Goal: Task Accomplishment & Management: Use online tool/utility

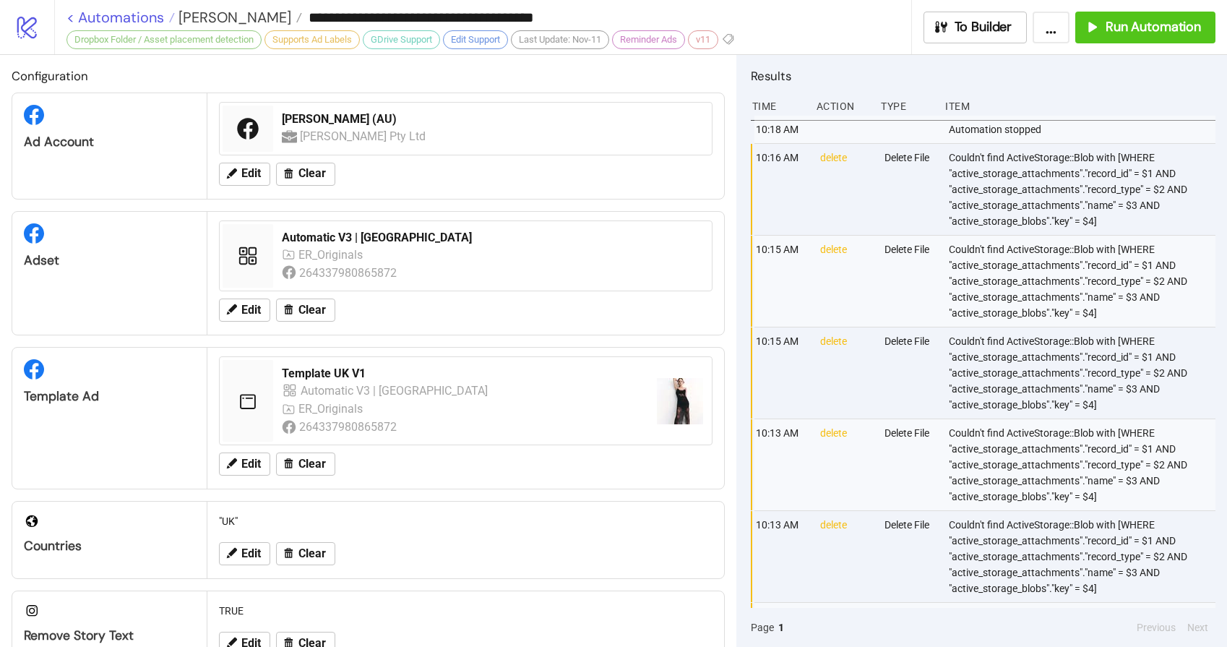
click at [116, 17] on link "< Automations" at bounding box center [120, 17] width 108 height 14
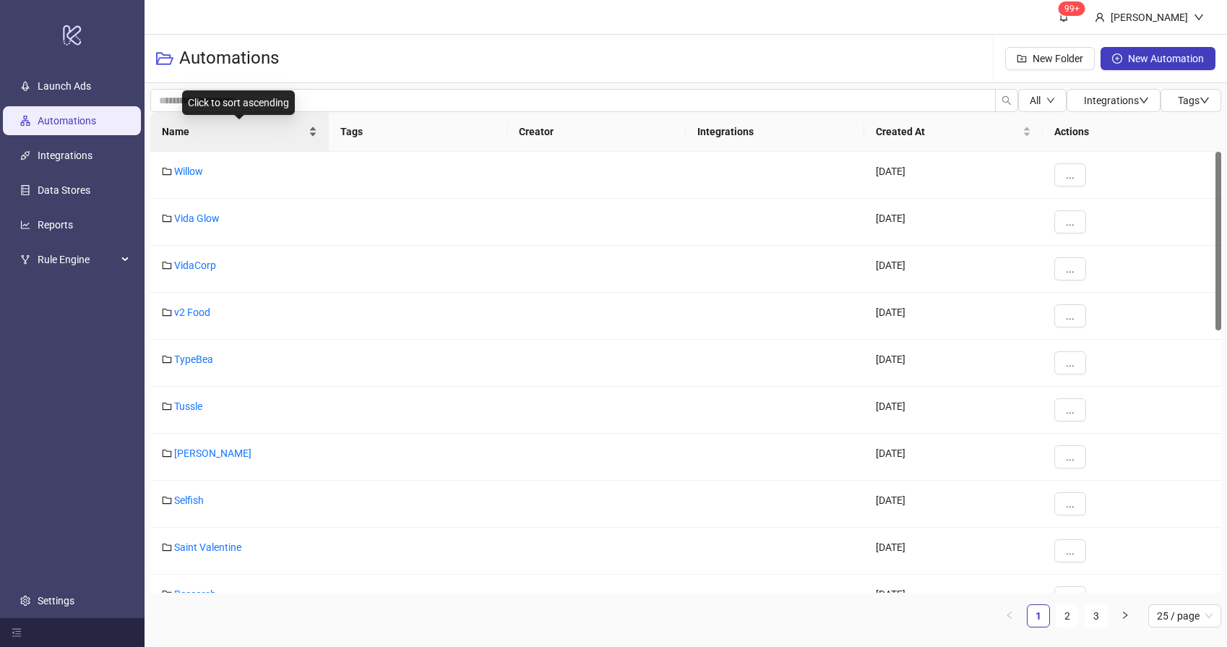
click at [196, 131] on span "Name" at bounding box center [234, 132] width 144 height 16
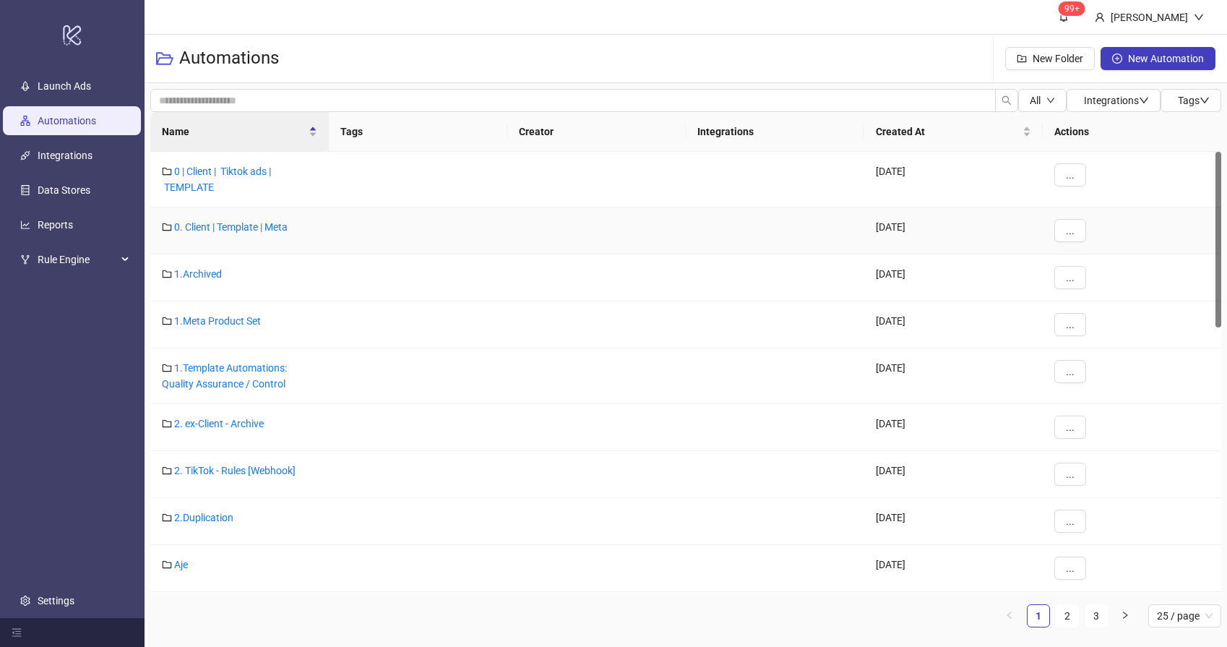
scroll to position [135, 0]
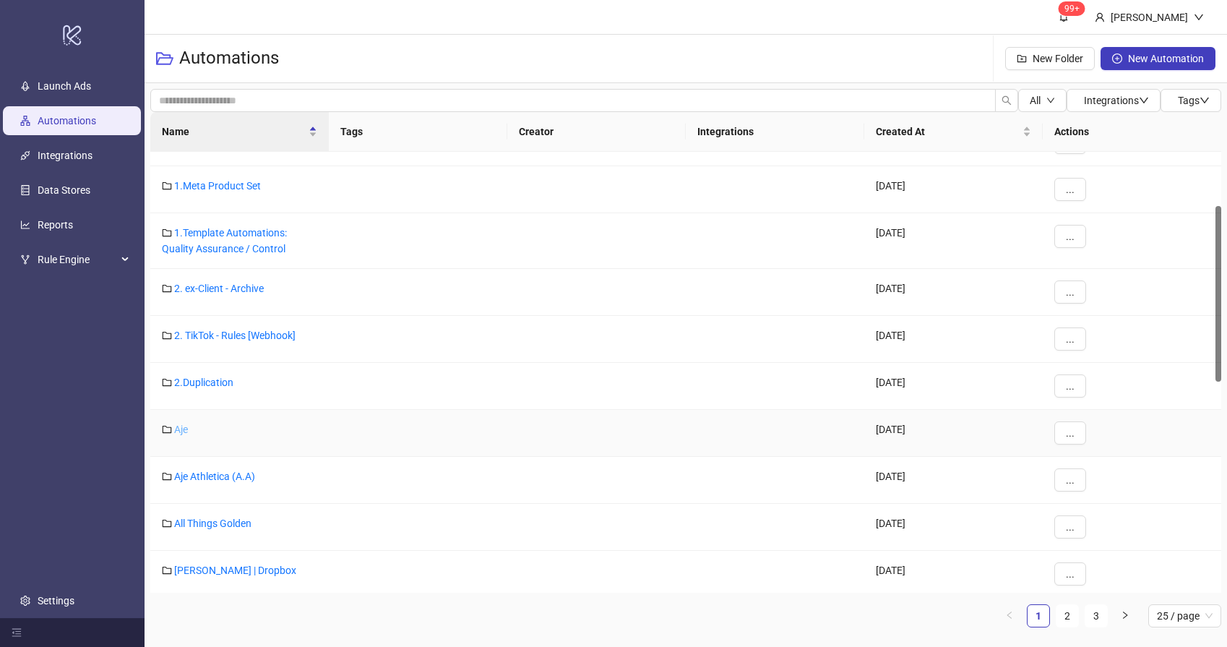
click at [184, 431] on link "Aje" at bounding box center [181, 429] width 14 height 12
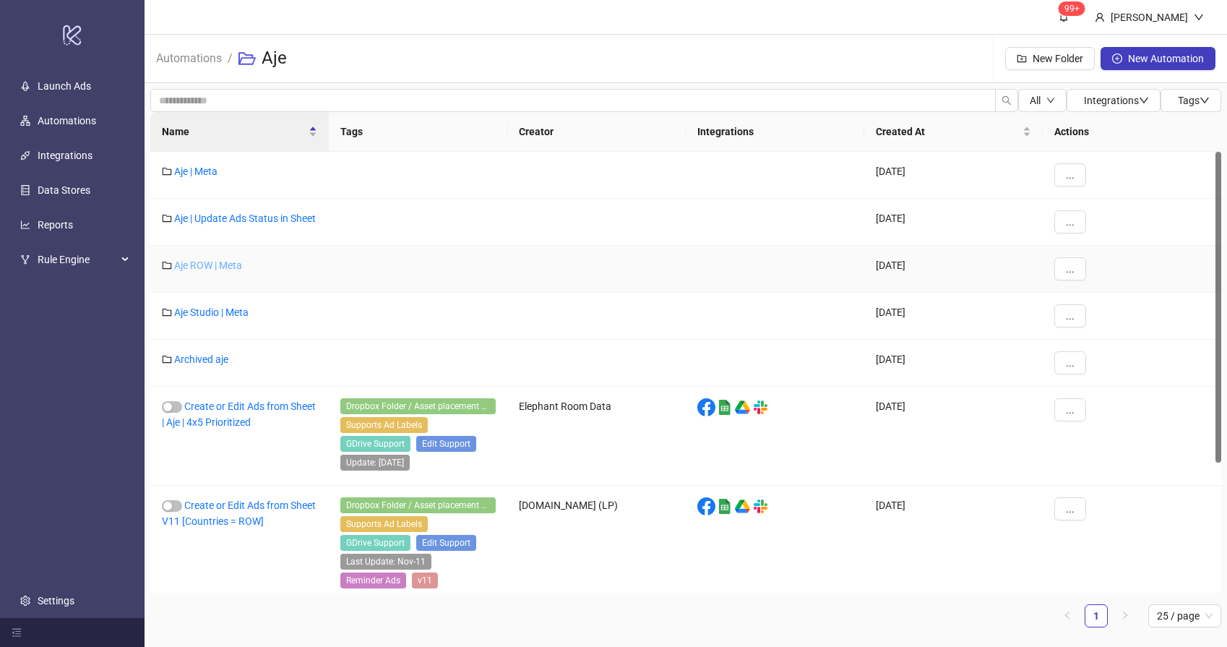
click at [209, 271] on link "Aje ROW | Meta" at bounding box center [208, 265] width 68 height 12
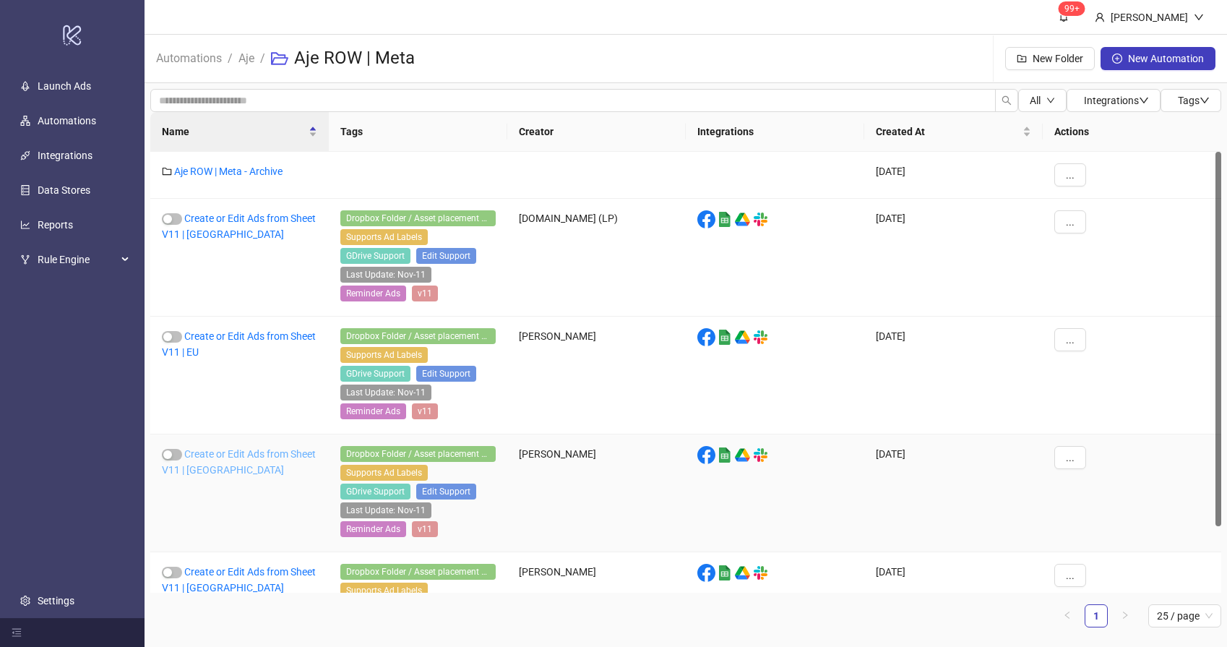
scroll to position [64, 0]
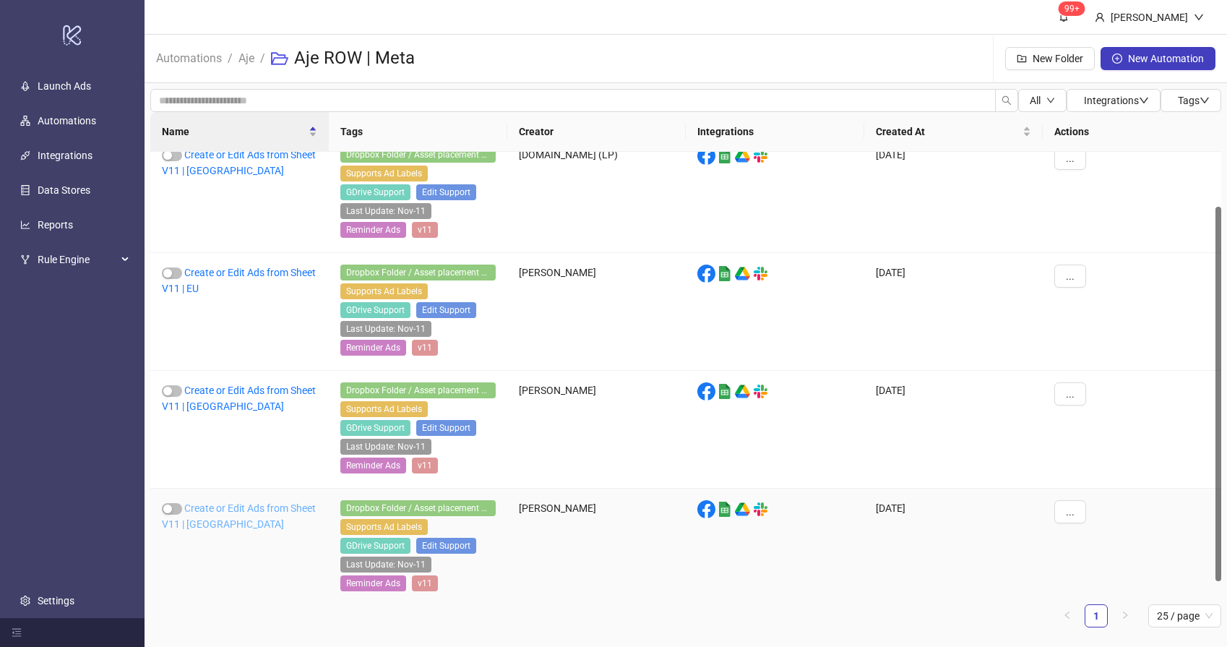
click at [208, 507] on link "Create or Edit Ads from Sheet V11 | [GEOGRAPHIC_DATA]" at bounding box center [239, 515] width 154 height 27
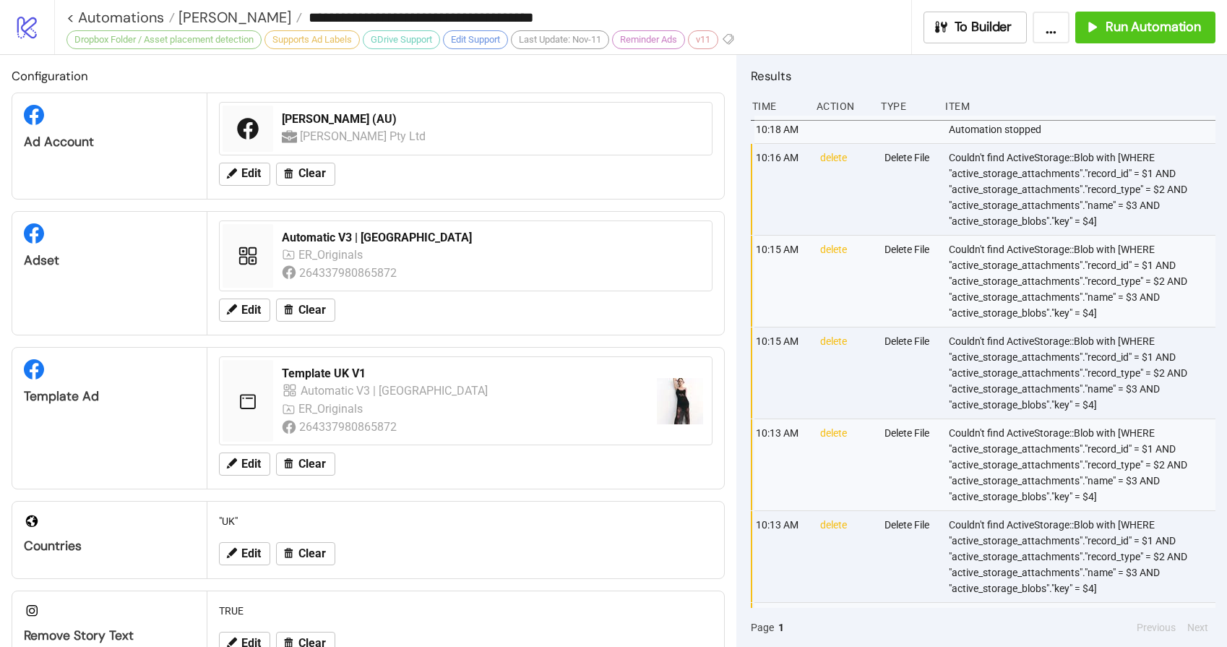
type input "**********"
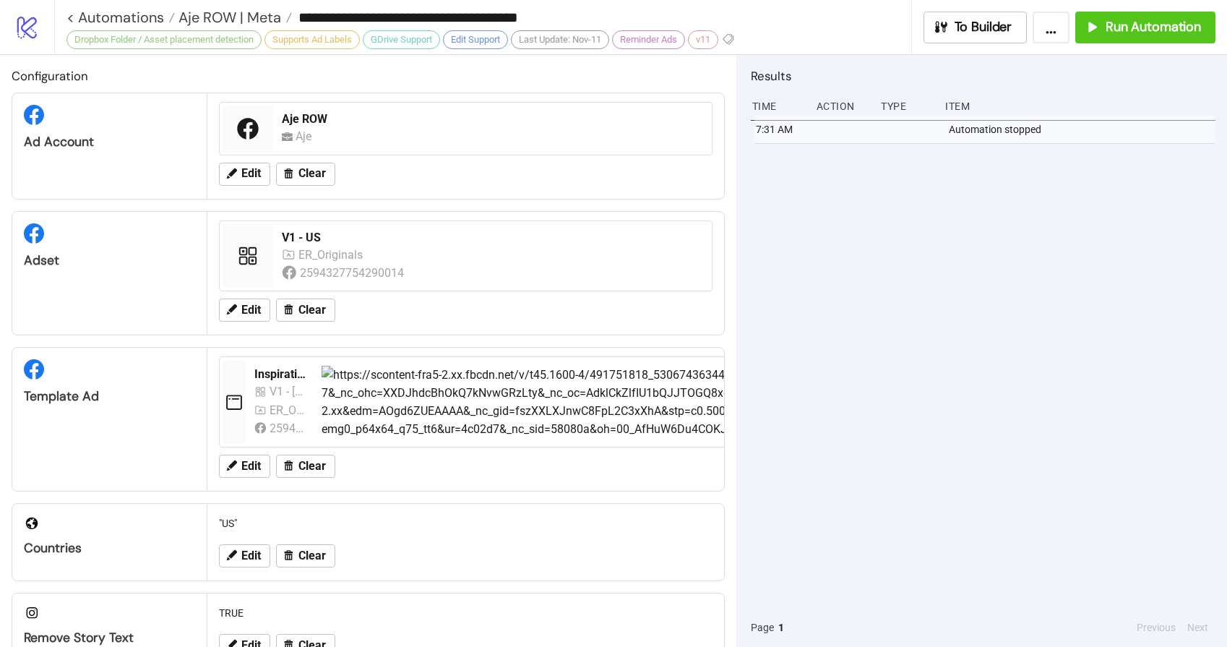
click at [922, 276] on div "7:31 AM Automation stopped" at bounding box center [983, 362] width 465 height 492
click at [1148, 22] on span "Run Automation" at bounding box center [1153, 27] width 95 height 17
click at [210, 18] on span "Aje ROW | Meta" at bounding box center [228, 17] width 106 height 19
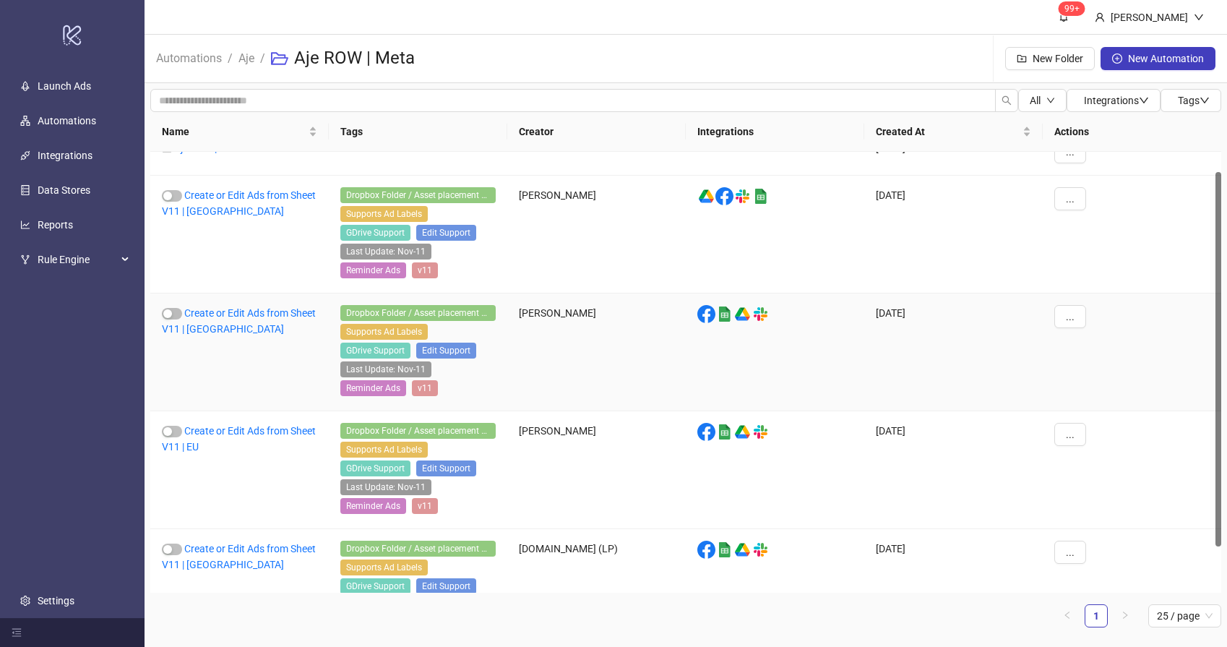
scroll to position [77, 0]
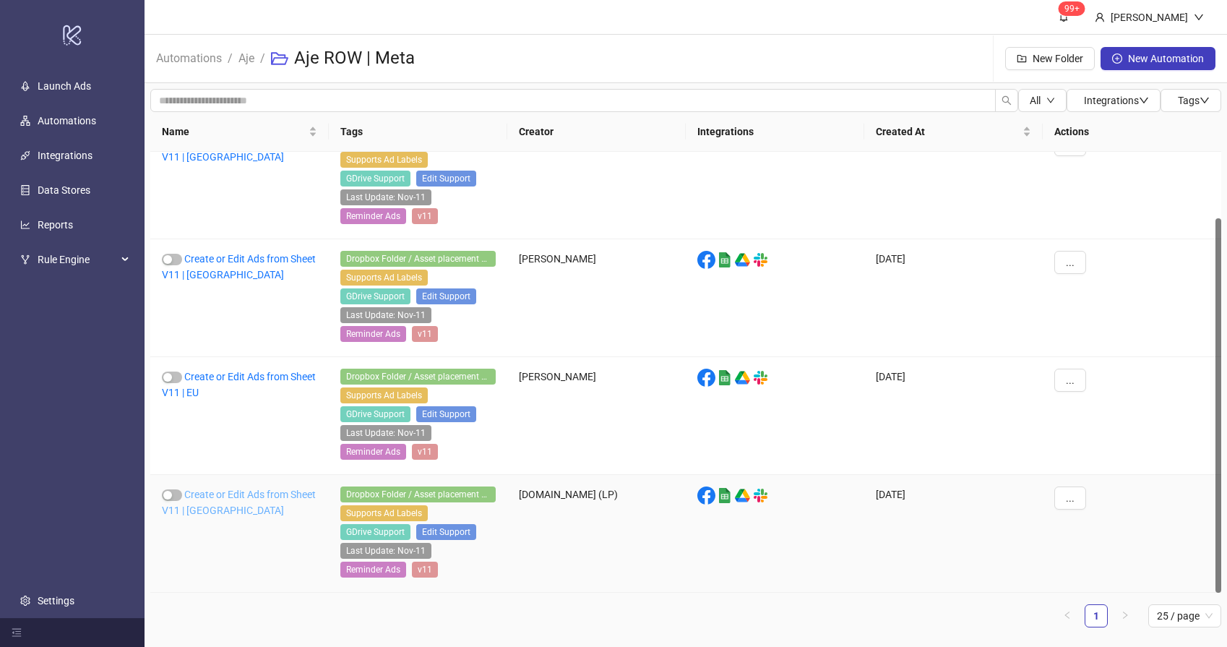
click at [221, 497] on link "Create or Edit Ads from Sheet V11 | [GEOGRAPHIC_DATA]" at bounding box center [239, 501] width 154 height 27
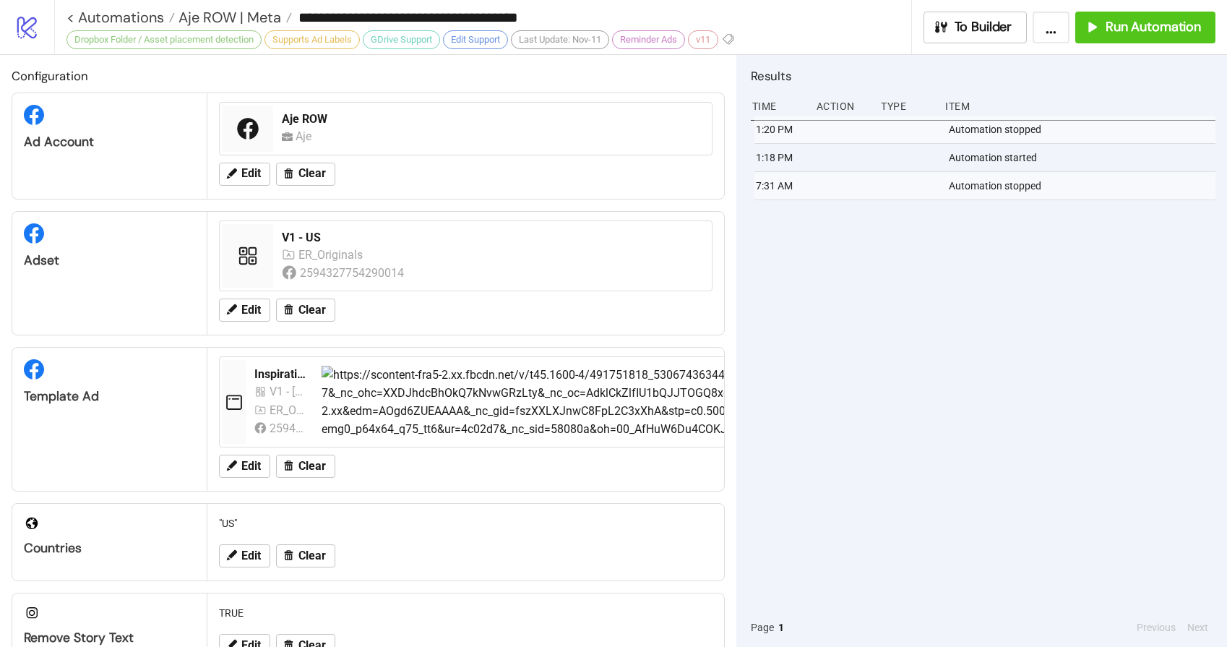
type input "**********"
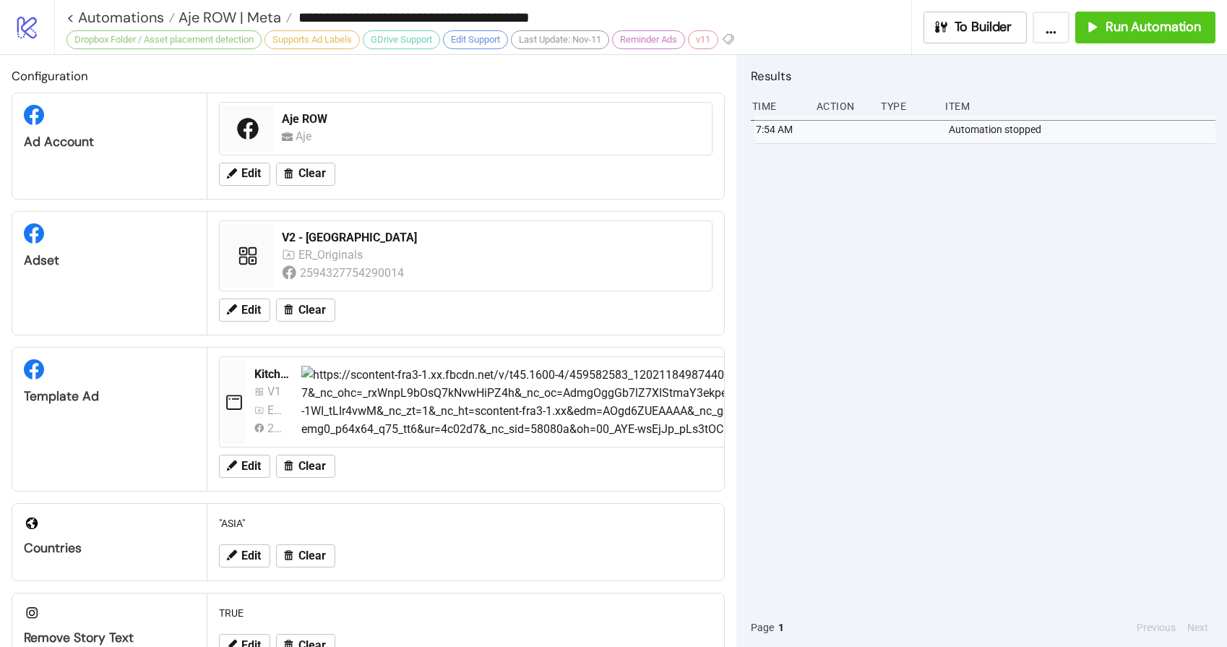
click at [793, 285] on div "7:54 AM Automation stopped" at bounding box center [983, 362] width 465 height 492
click at [1175, 15] on button "Run Automation" at bounding box center [1145, 28] width 140 height 32
click at [230, 15] on span "Aje ROW | Meta" at bounding box center [228, 17] width 106 height 19
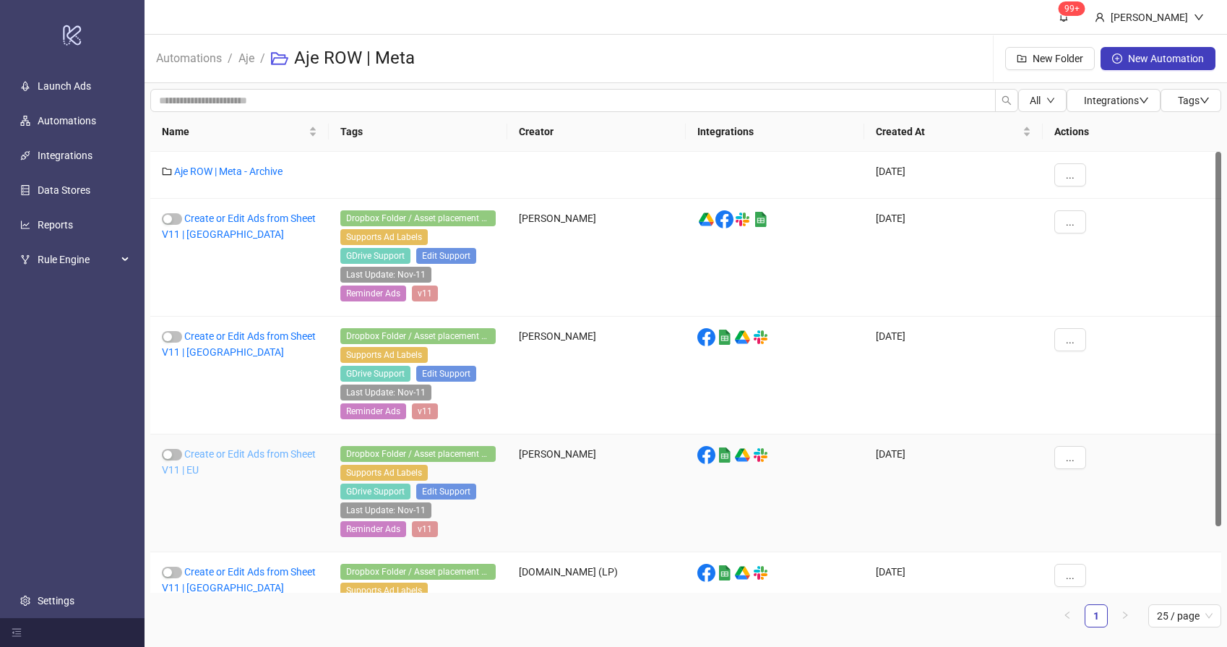
click at [230, 456] on link "Create or Edit Ads from Sheet V11 | EU" at bounding box center [239, 461] width 154 height 27
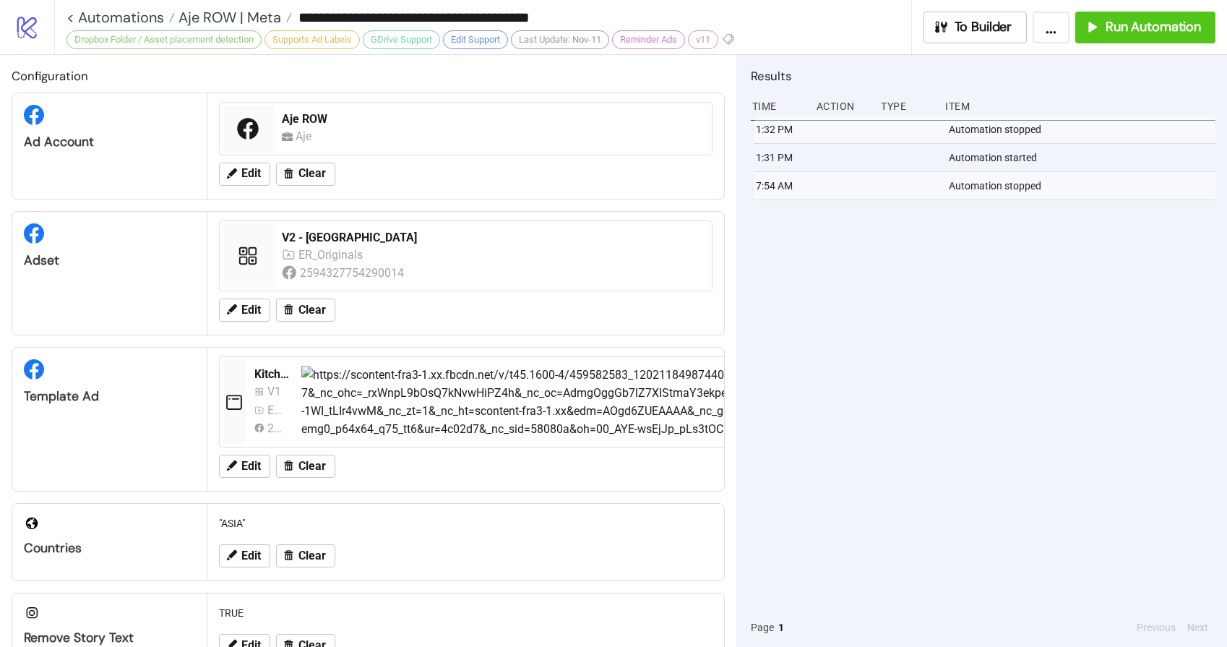
type input "**********"
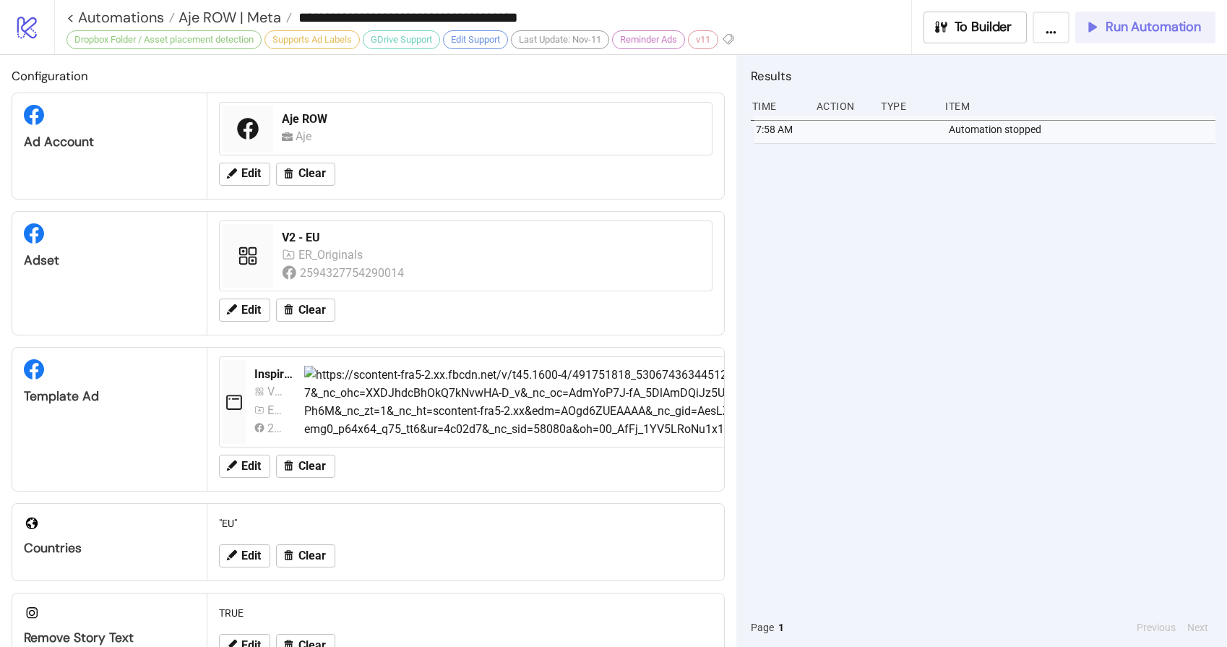
click at [1141, 27] on span "Run Automation" at bounding box center [1153, 27] width 95 height 17
